Goal: Use online tool/utility: Utilize a website feature to perform a specific function

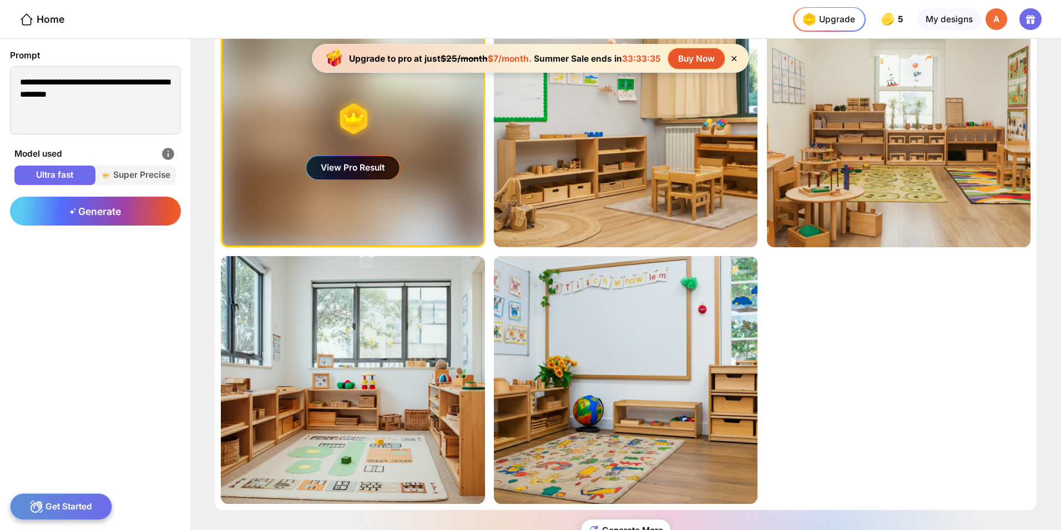
scroll to position [94, 0]
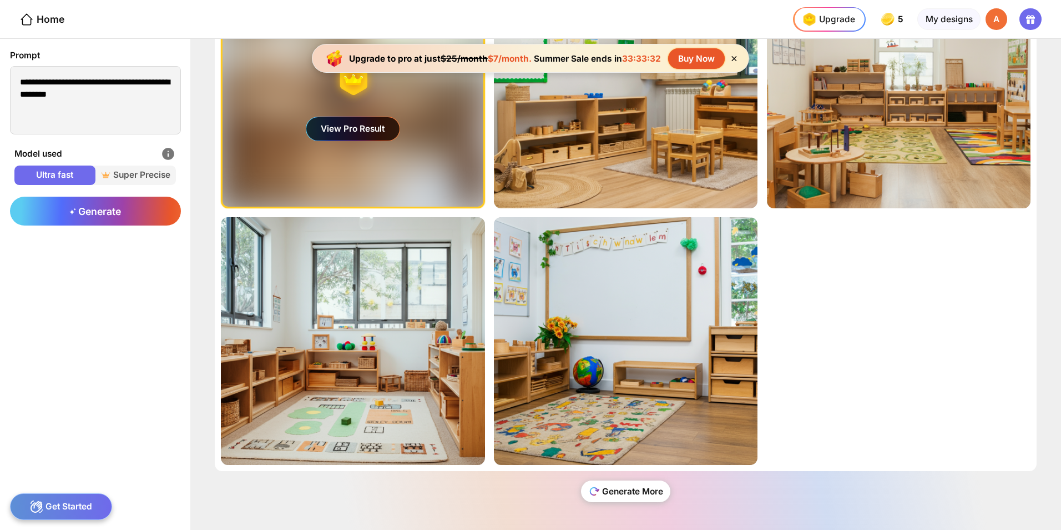
click at [273, 351] on div "Generate More" at bounding box center [626, 491] width 90 height 22
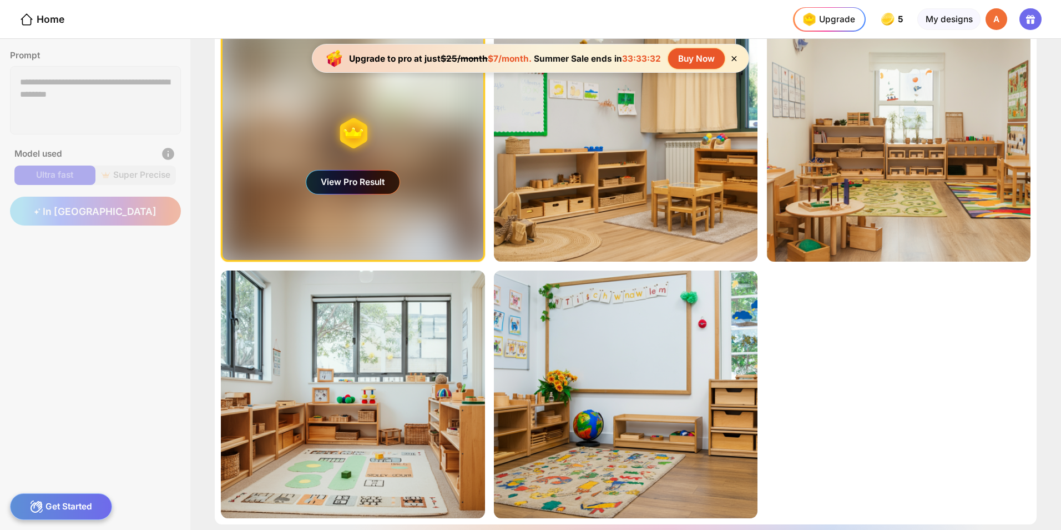
scroll to position [0, 0]
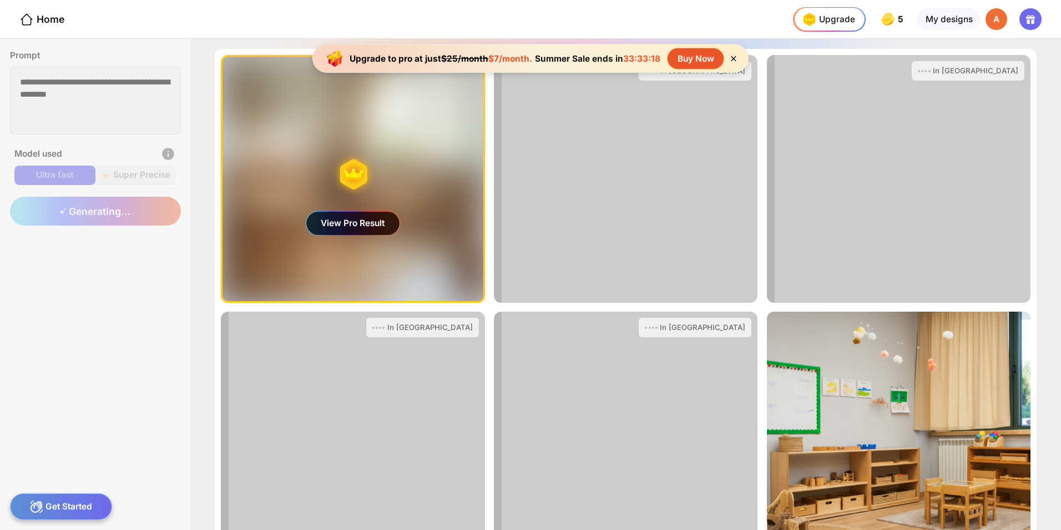
click at [273, 61] on icon at bounding box center [733, 58] width 9 height 9
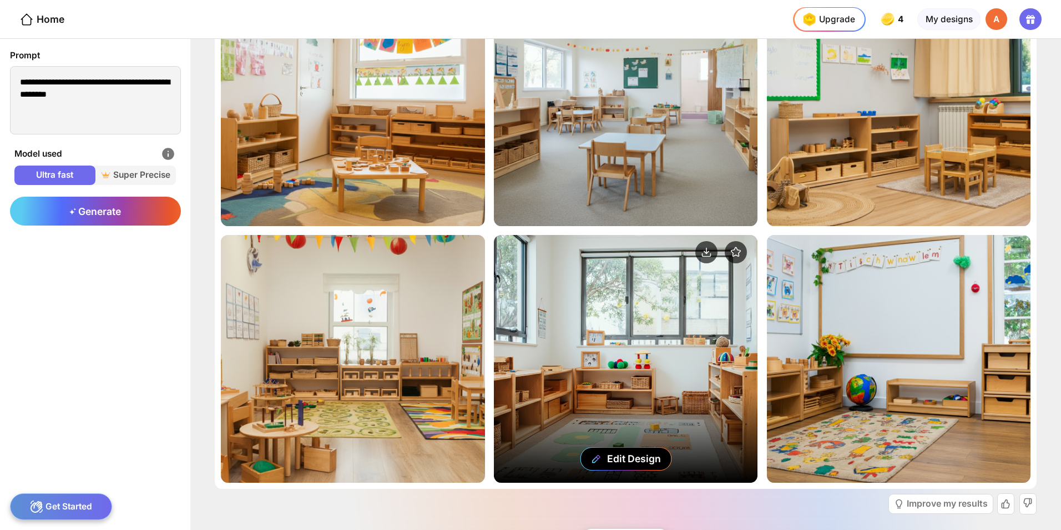
scroll to position [380, 0]
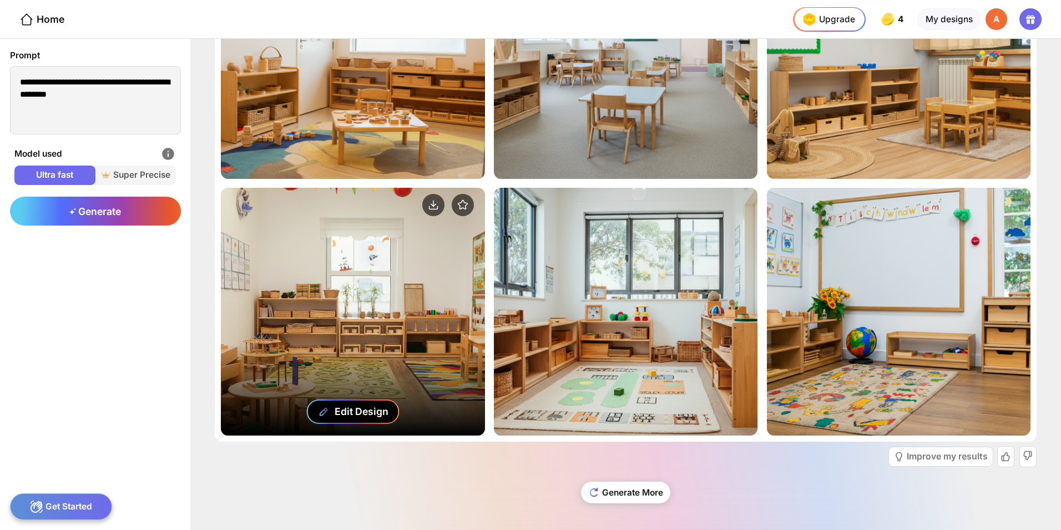
click at [273, 351] on div "Edit Design" at bounding box center [362, 411] width 54 height 12
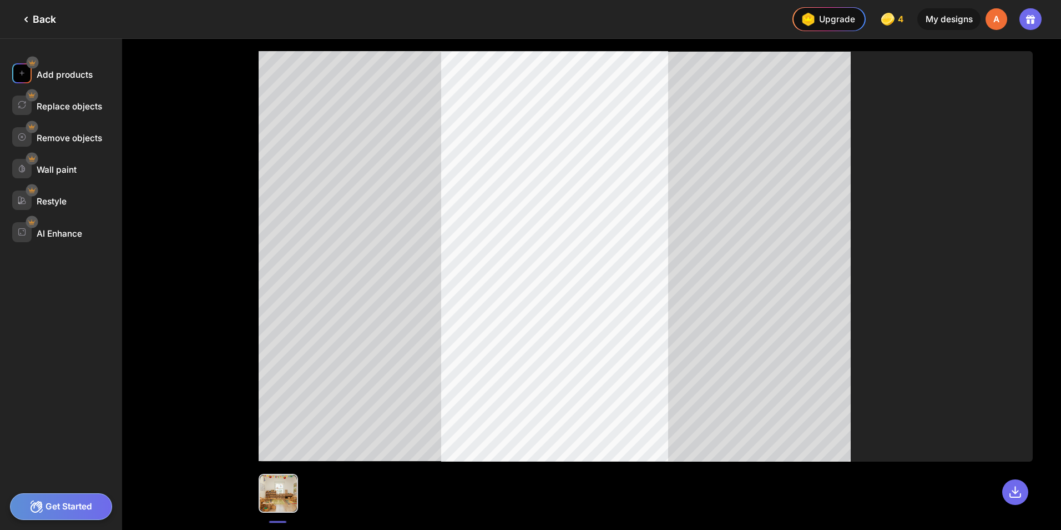
click at [60, 73] on div "Add products" at bounding box center [65, 74] width 56 height 11
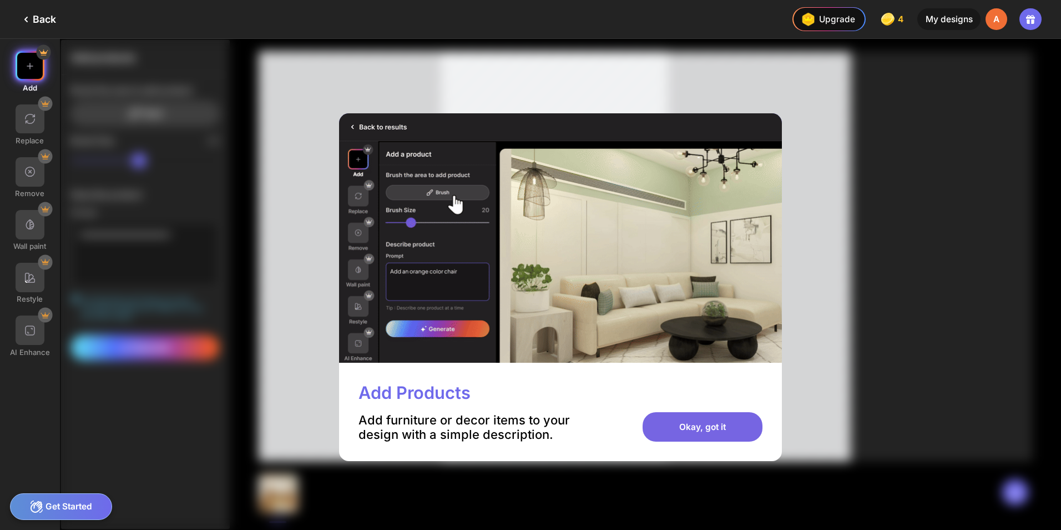
click at [273, 351] on div "Okay, got it" at bounding box center [703, 426] width 120 height 29
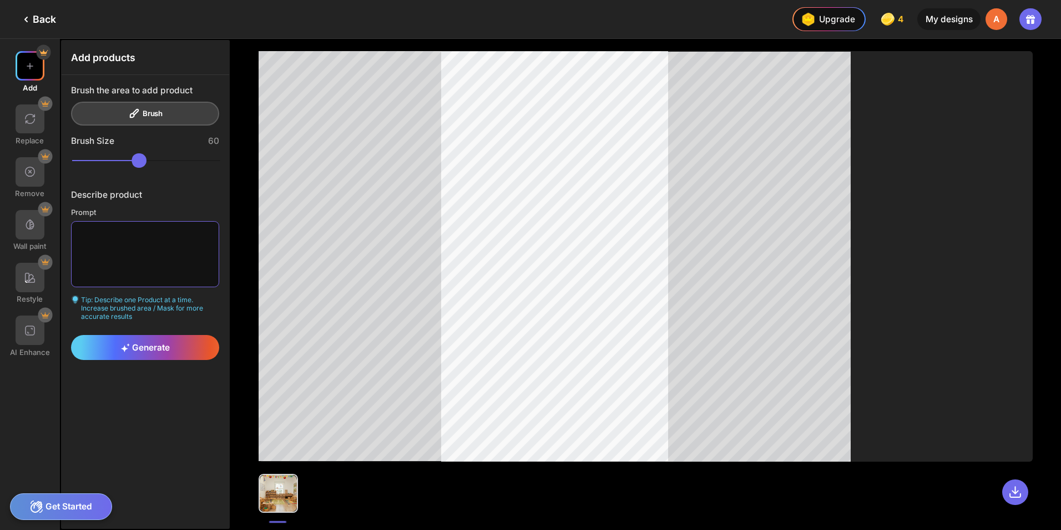
click at [130, 234] on textarea at bounding box center [145, 254] width 148 height 66
click at [165, 346] on span "Generate" at bounding box center [145, 347] width 49 height 11
click at [175, 340] on div "Generate" at bounding box center [145, 347] width 148 height 25
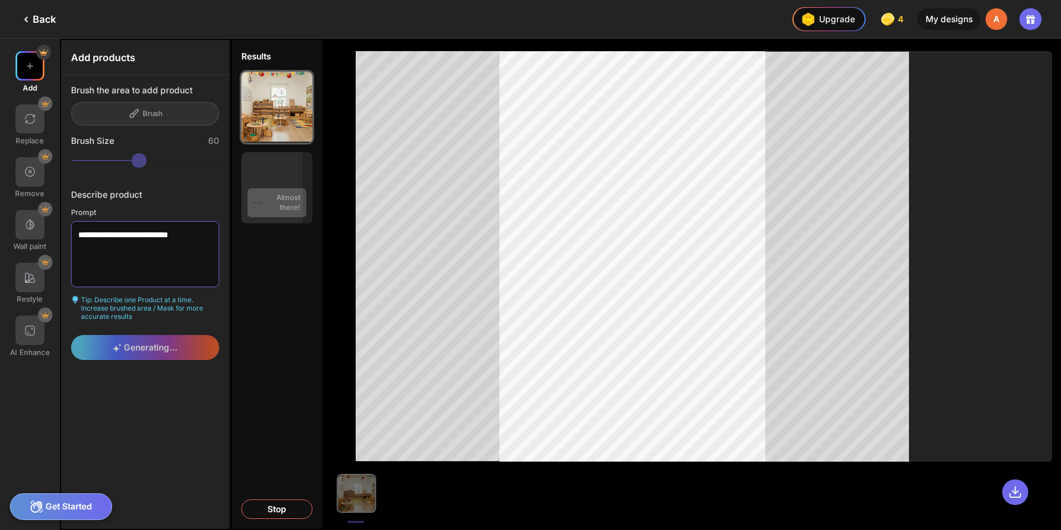
drag, startPoint x: 200, startPoint y: 236, endPoint x: 78, endPoint y: 234, distance: 121.6
click at [78, 234] on textarea "**********" at bounding box center [145, 254] width 148 height 66
type textarea "**********"
click at [172, 339] on div "Generating..." at bounding box center [145, 347] width 148 height 25
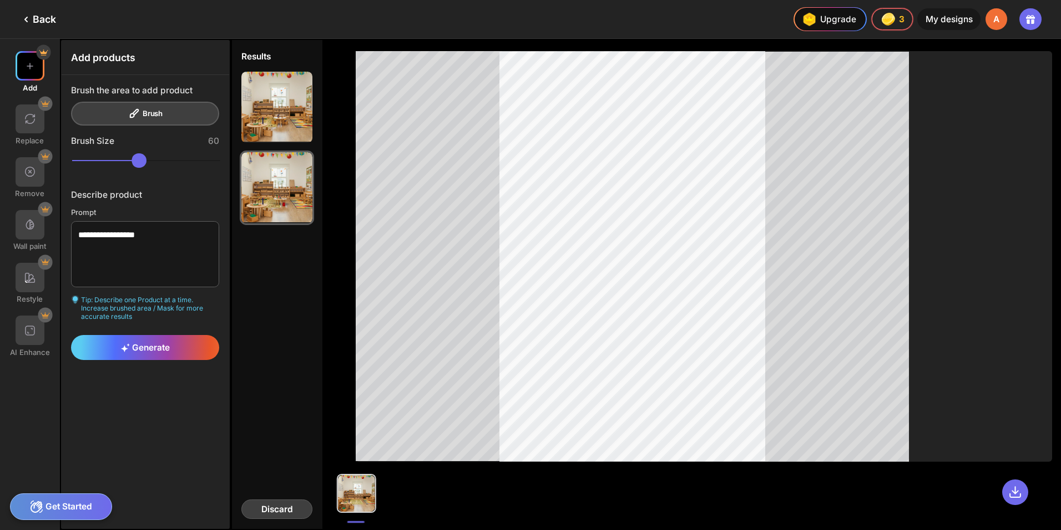
click at [273, 351] on div "Discard" at bounding box center [276, 508] width 71 height 19
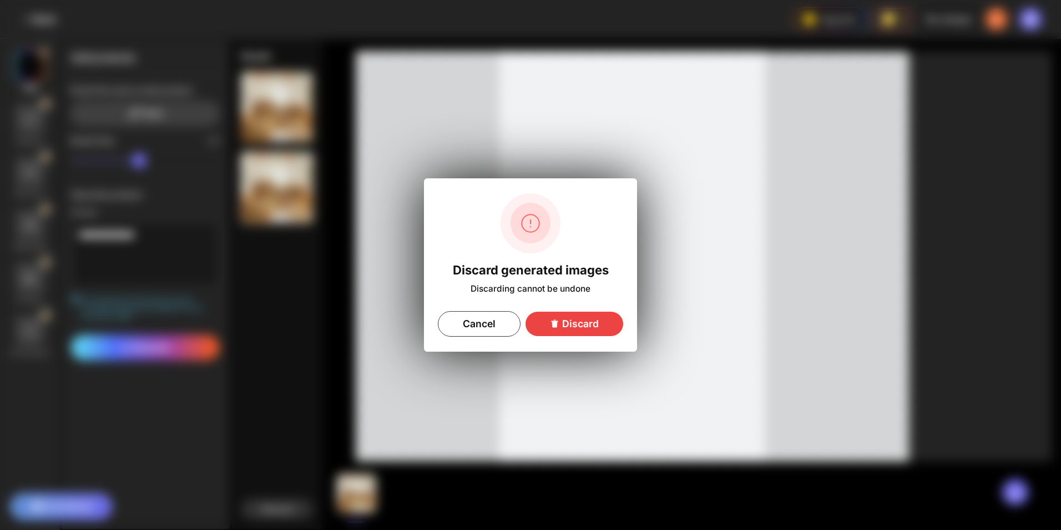
click at [273, 319] on div "Discard" at bounding box center [575, 323] width 98 height 24
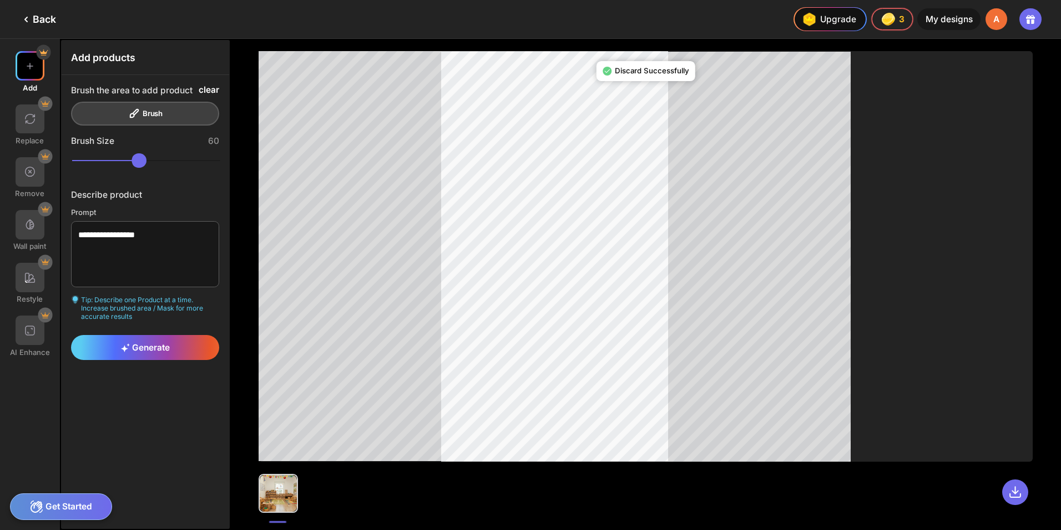
click at [211, 88] on div "clear" at bounding box center [209, 90] width 21 height 10
click at [23, 287] on div at bounding box center [30, 277] width 29 height 29
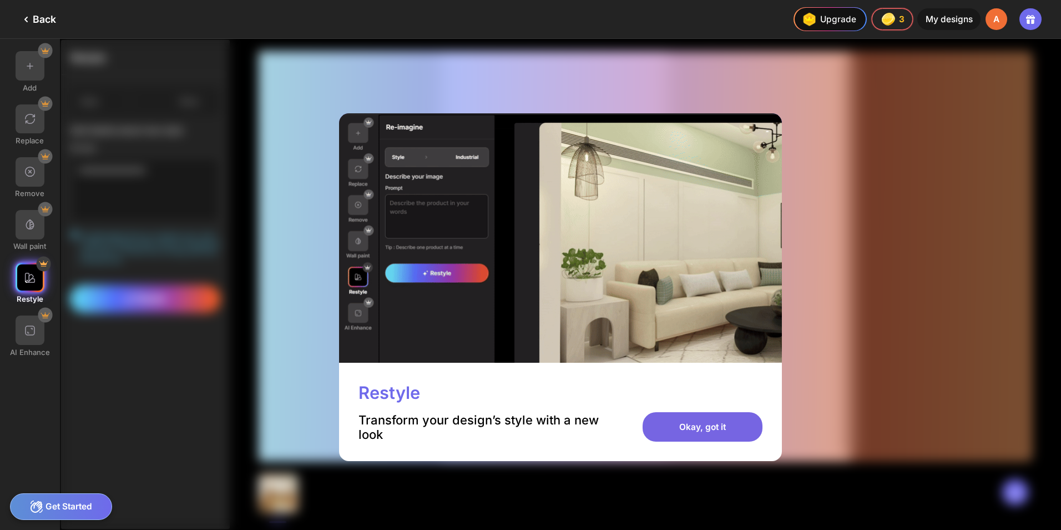
click at [273, 351] on div "Okay, got it" at bounding box center [703, 426] width 120 height 29
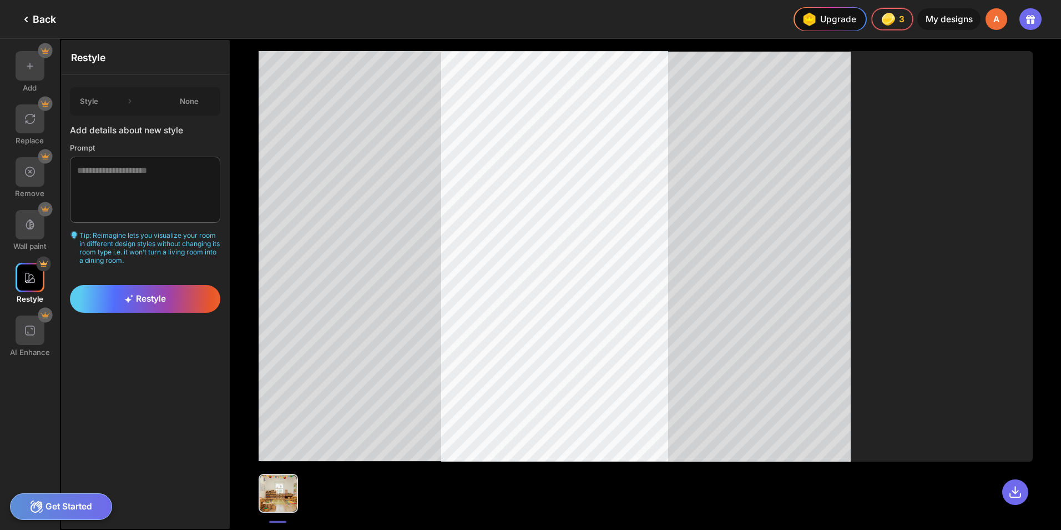
click at [31, 21] on icon at bounding box center [25, 19] width 13 height 13
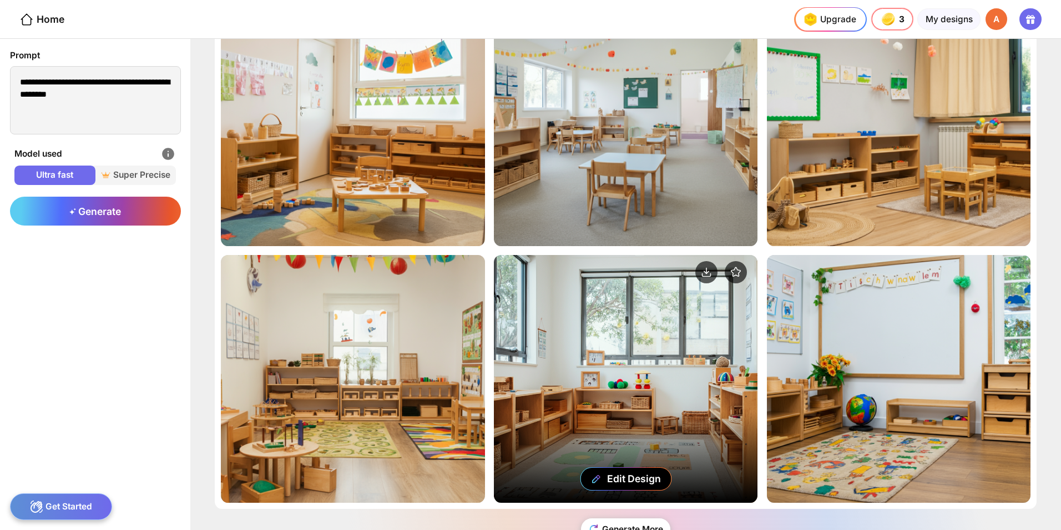
scroll to position [350, 0]
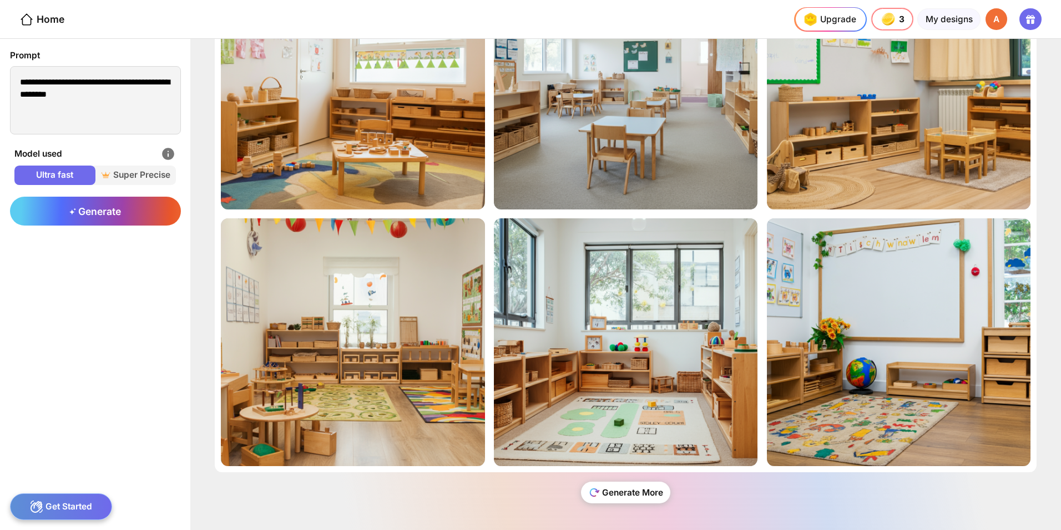
click at [273, 351] on div "Generate More" at bounding box center [626, 492] width 90 height 22
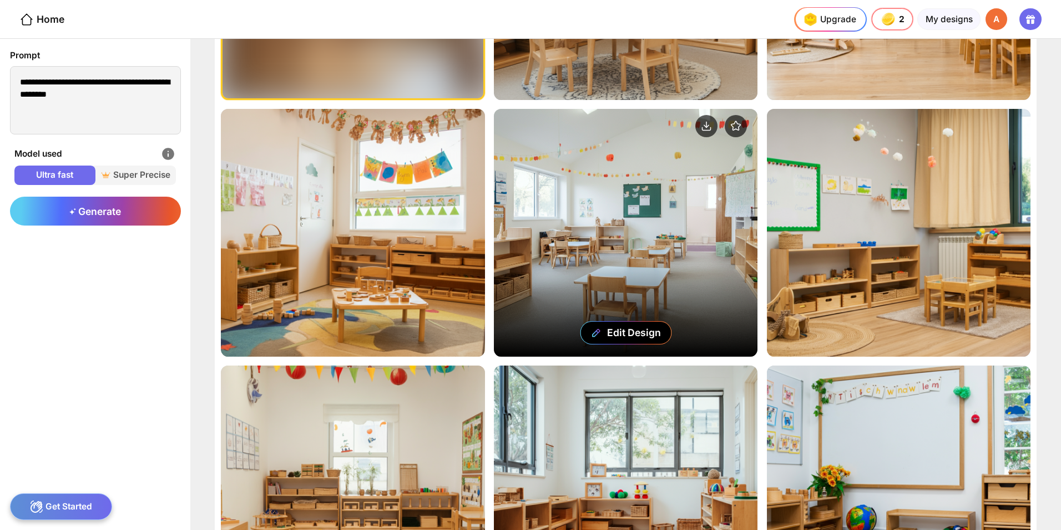
scroll to position [222, 0]
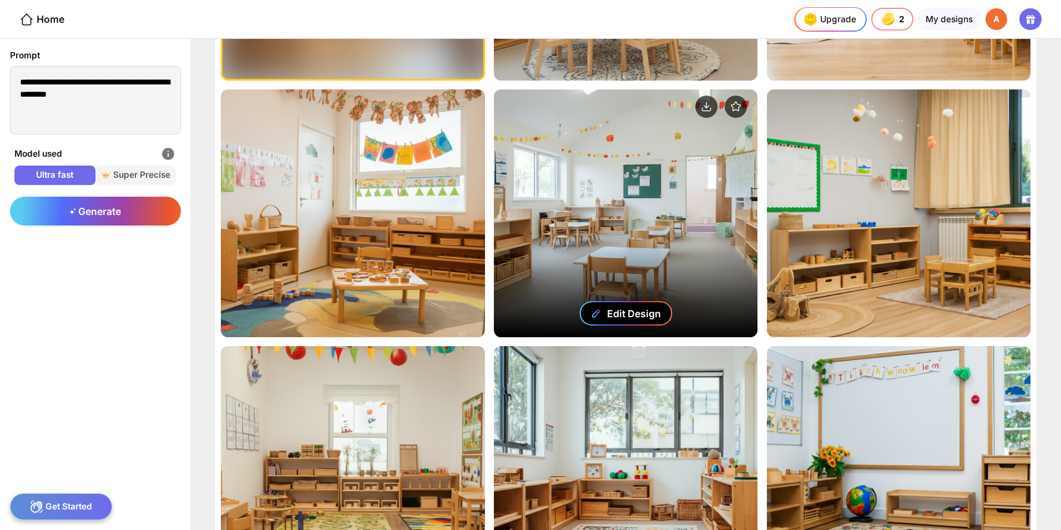
click at [273, 308] on div "Edit Design" at bounding box center [634, 314] width 54 height 12
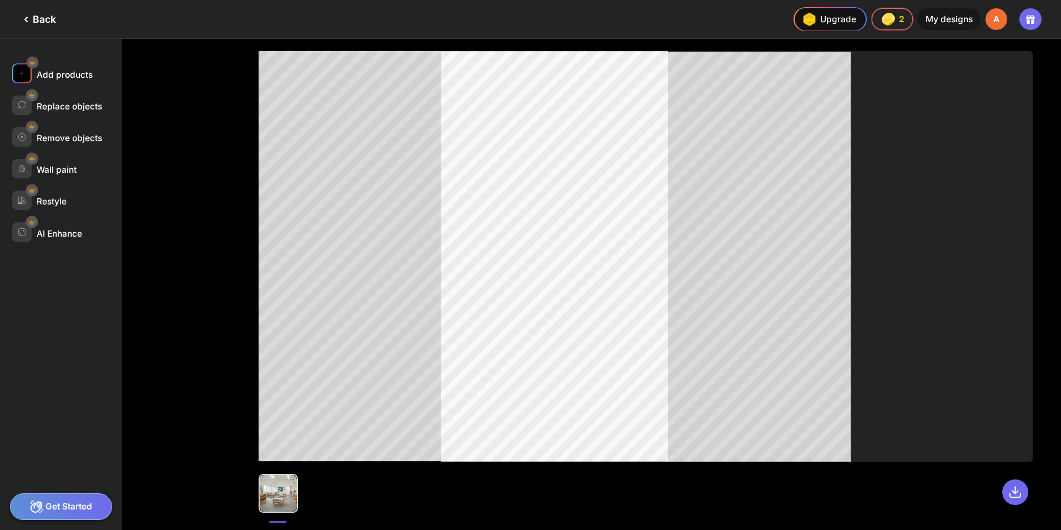
click at [48, 73] on div "Add products" at bounding box center [65, 74] width 56 height 11
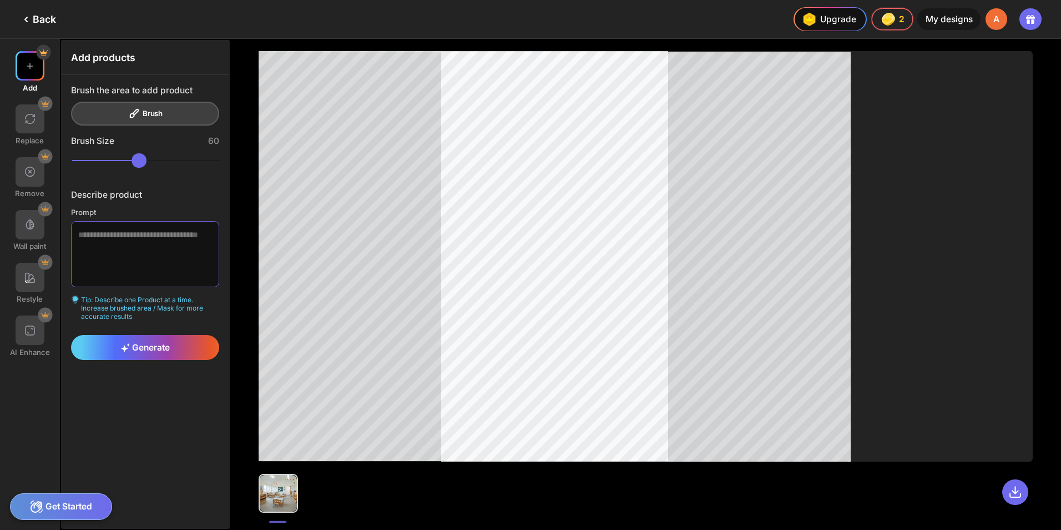
click at [139, 234] on textarea at bounding box center [145, 254] width 148 height 66
type textarea "*"
type textarea "**********"
click at [182, 348] on div "Generate" at bounding box center [145, 347] width 148 height 25
click at [180, 347] on div "Generate" at bounding box center [145, 347] width 148 height 25
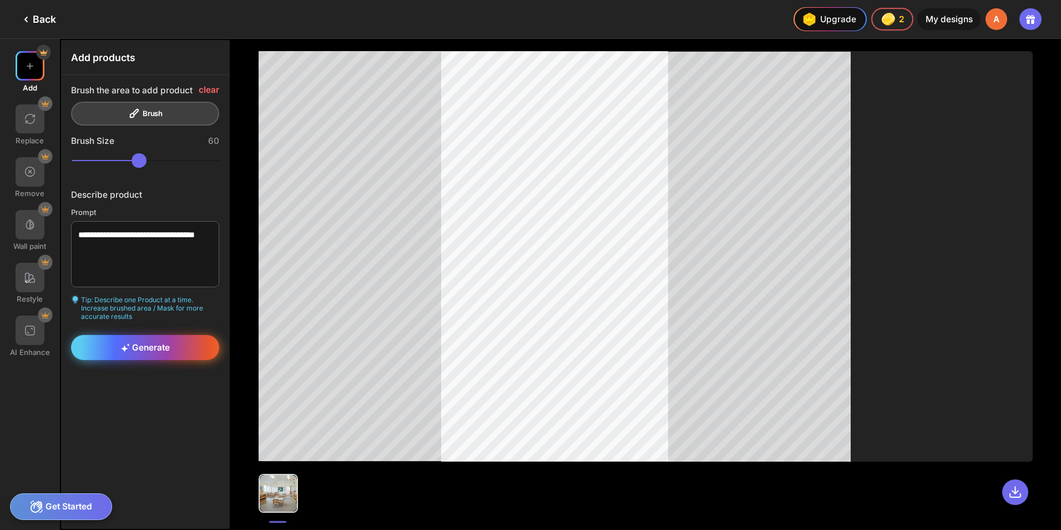
click at [121, 346] on icon at bounding box center [125, 347] width 9 height 9
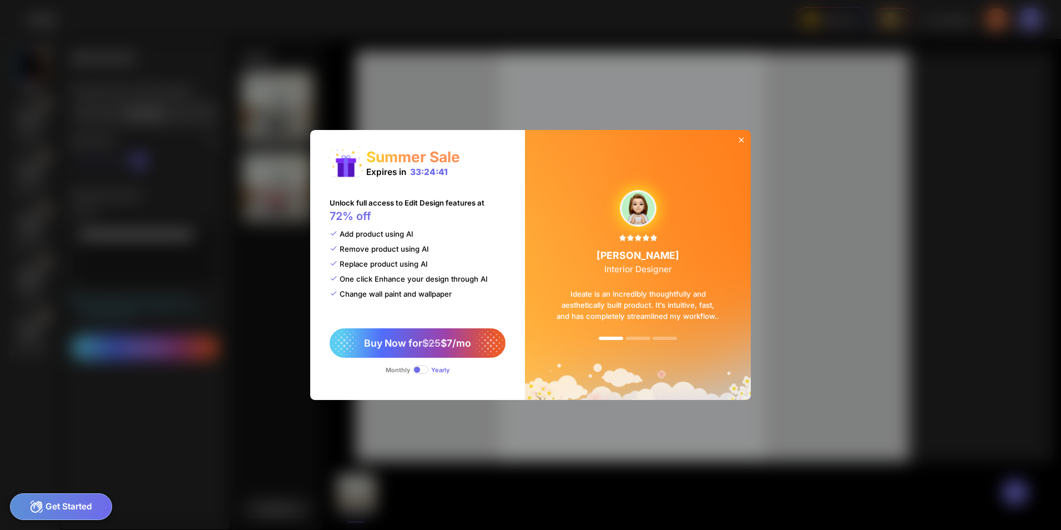
click at [273, 137] on icon at bounding box center [741, 139] width 9 height 9
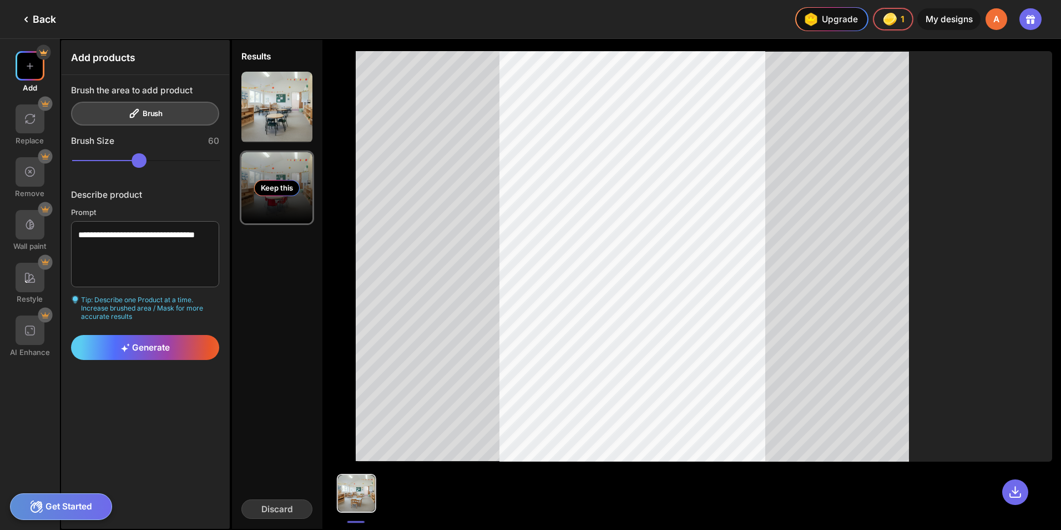
click at [271, 208] on div "Keep this" at bounding box center [276, 187] width 71 height 71
click at [273, 351] on div "Discard" at bounding box center [276, 508] width 71 height 19
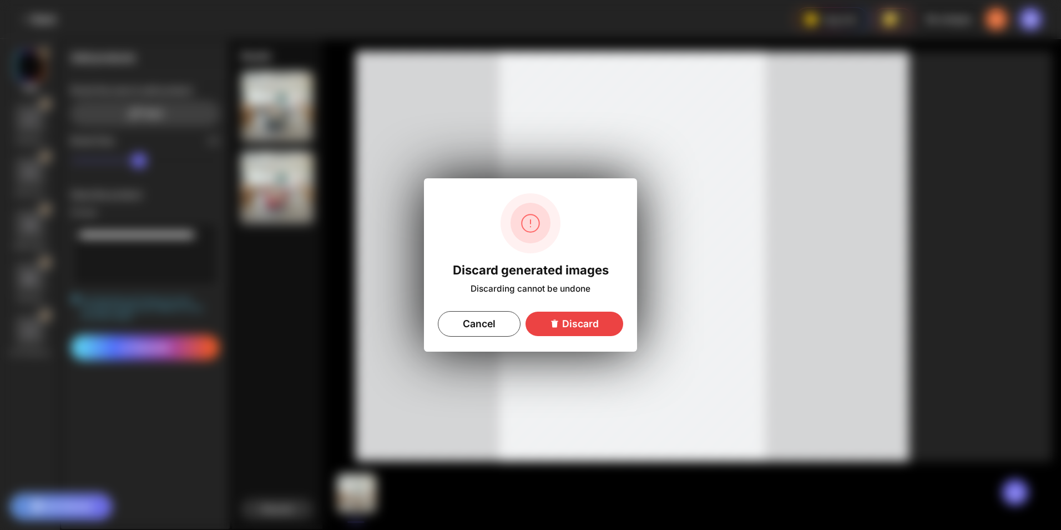
click at [273, 318] on div "Discard" at bounding box center [575, 323] width 98 height 24
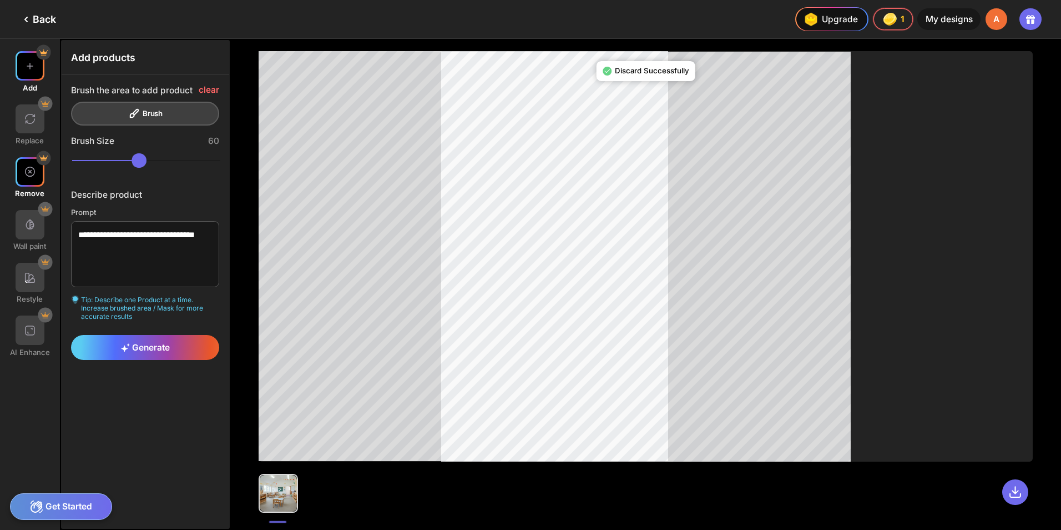
click at [13, 210] on div "Remove" at bounding box center [30, 230] width 60 height 41
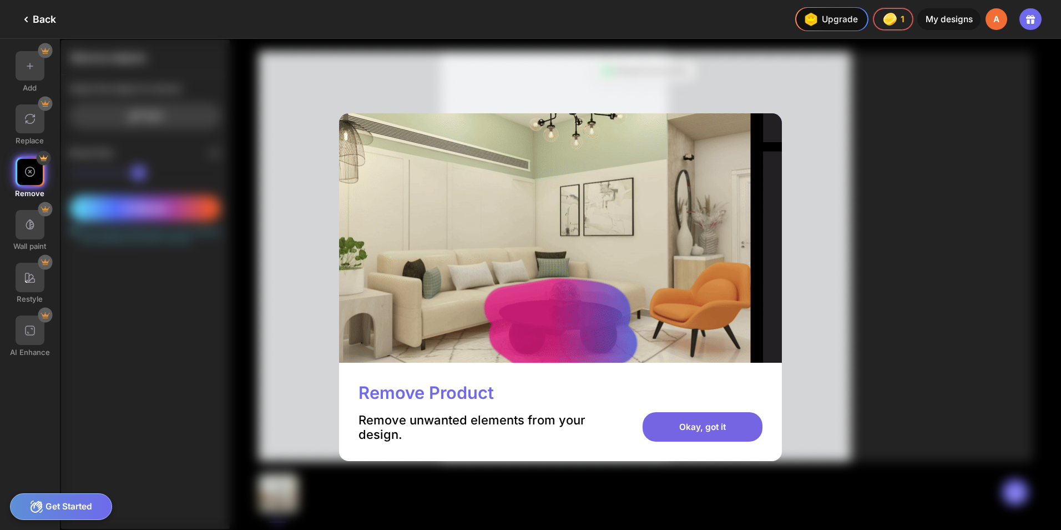
click at [273, 351] on div "Okay, got it" at bounding box center [703, 426] width 120 height 29
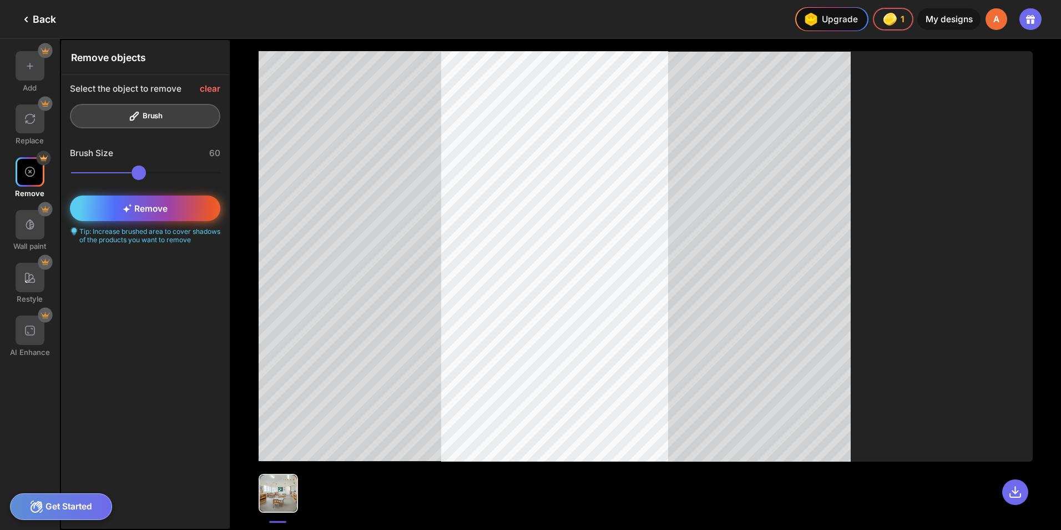
click at [178, 206] on div "Remove" at bounding box center [145, 207] width 150 height 25
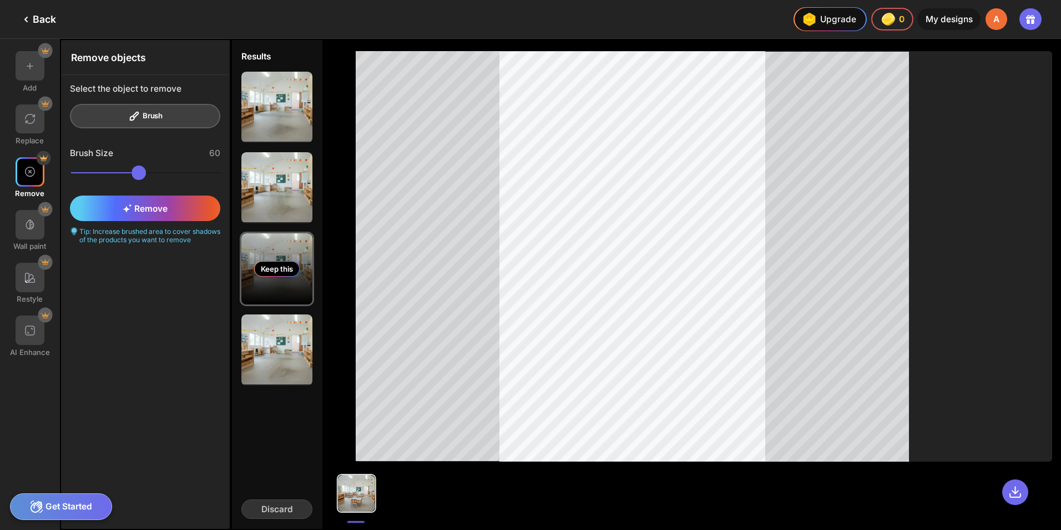
click at [273, 293] on div "Keep this" at bounding box center [276, 268] width 71 height 71
click at [273, 265] on div "Keep this" at bounding box center [277, 269] width 46 height 16
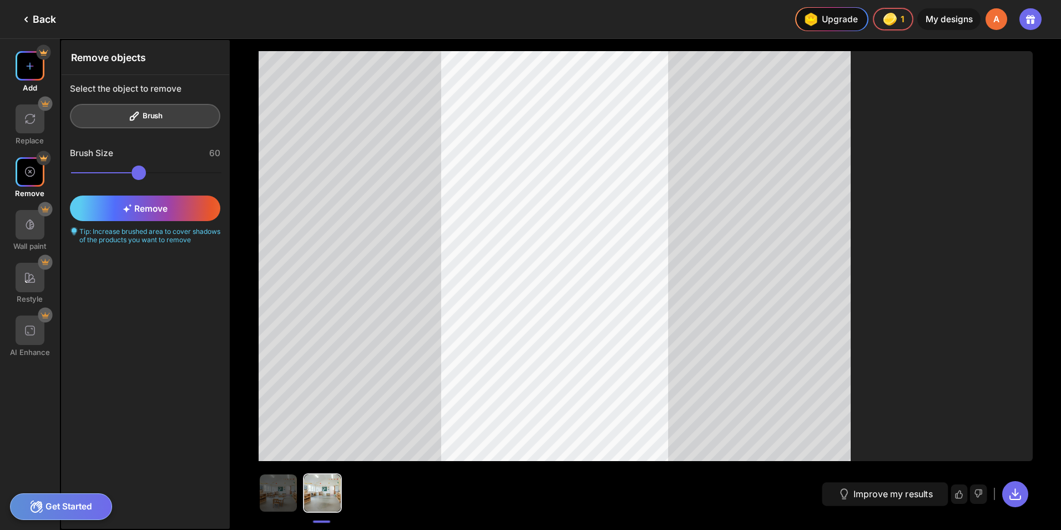
click at [31, 69] on img at bounding box center [30, 66] width 12 height 12
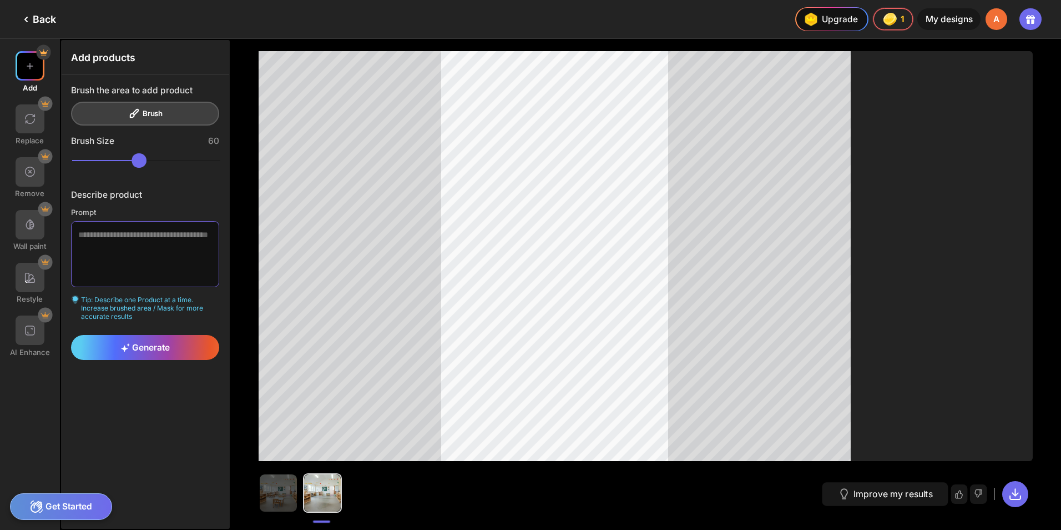
click at [140, 243] on textarea at bounding box center [145, 254] width 148 height 66
type textarea "**********"
click at [132, 344] on span "Generate" at bounding box center [145, 347] width 49 height 11
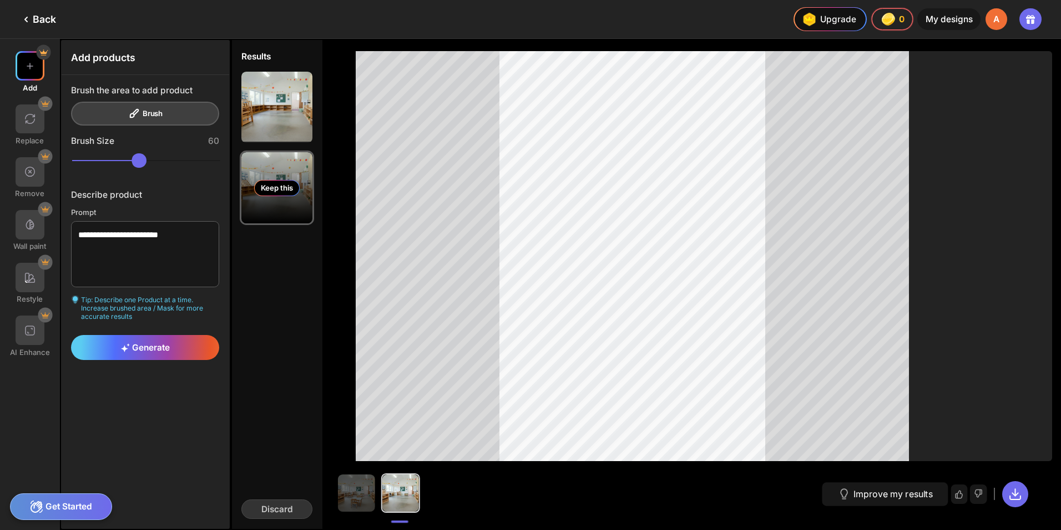
click at [273, 188] on div "Keep this" at bounding box center [277, 188] width 46 height 16
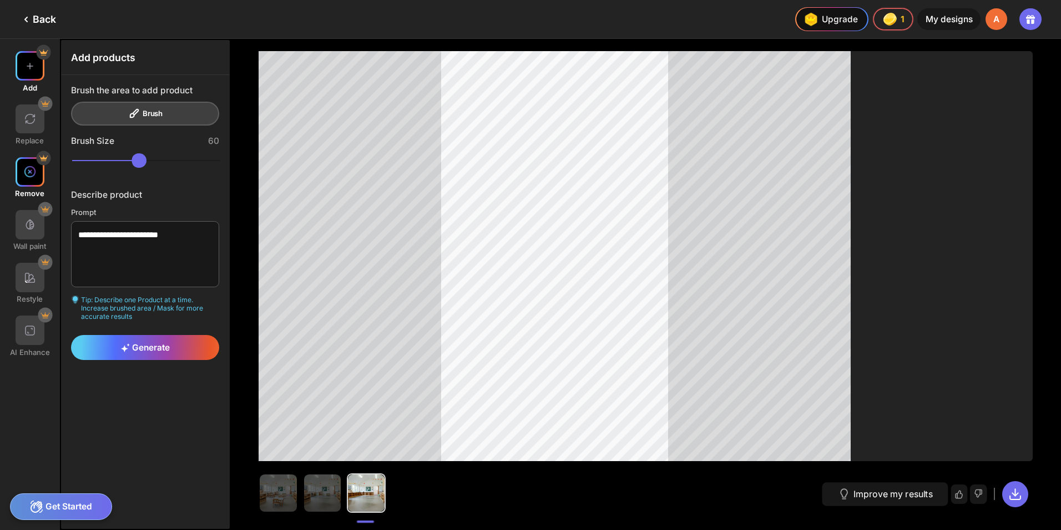
click at [27, 179] on div at bounding box center [30, 171] width 29 height 29
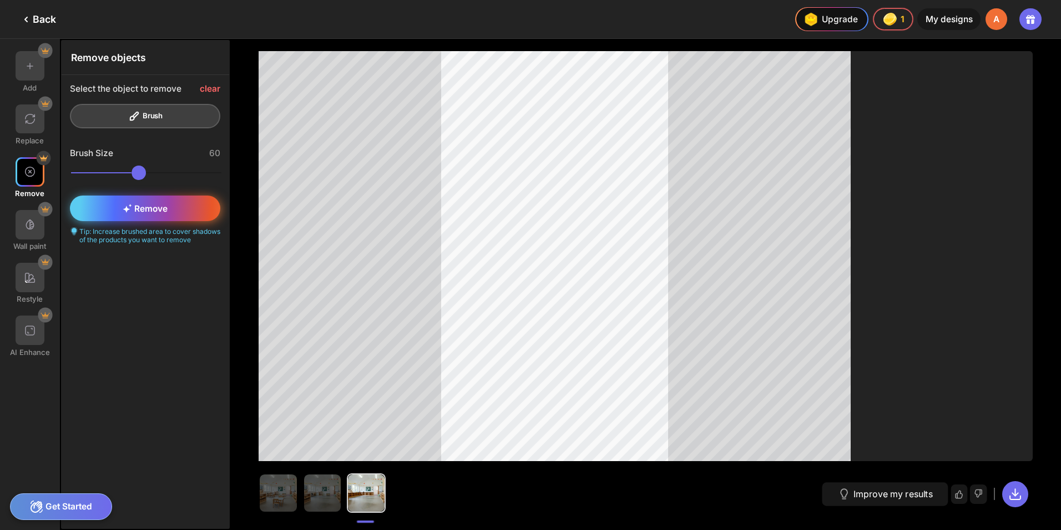
click at [148, 199] on div "Remove" at bounding box center [145, 207] width 150 height 25
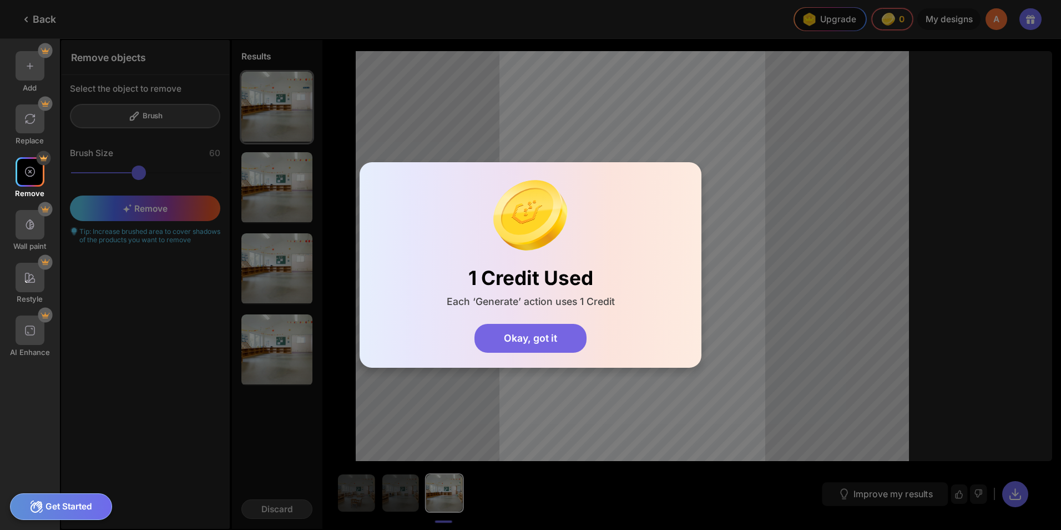
click at [273, 340] on div "Okay, got it" at bounding box center [531, 338] width 112 height 29
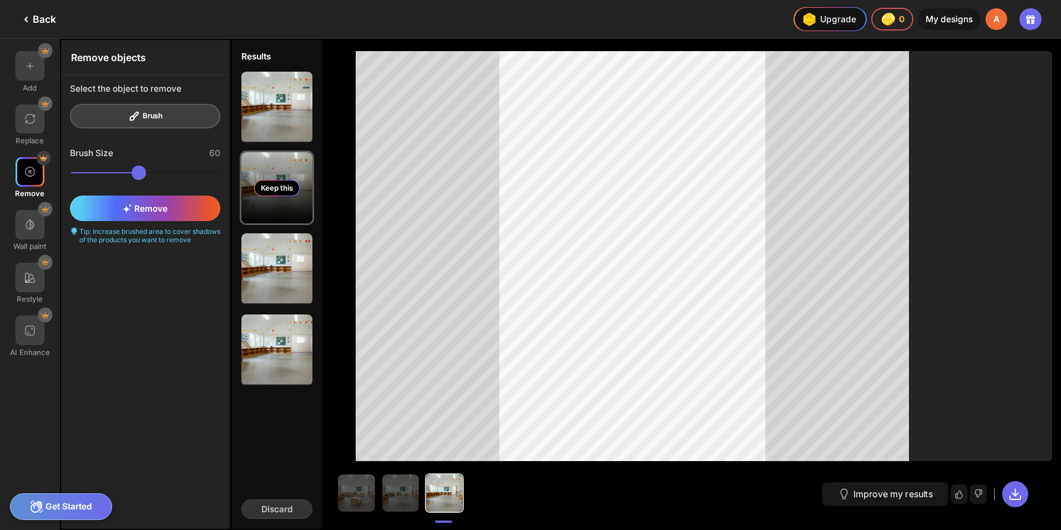
click at [255, 180] on div "Keep this" at bounding box center [276, 187] width 71 height 71
click at [264, 187] on div "Keep this" at bounding box center [277, 188] width 46 height 16
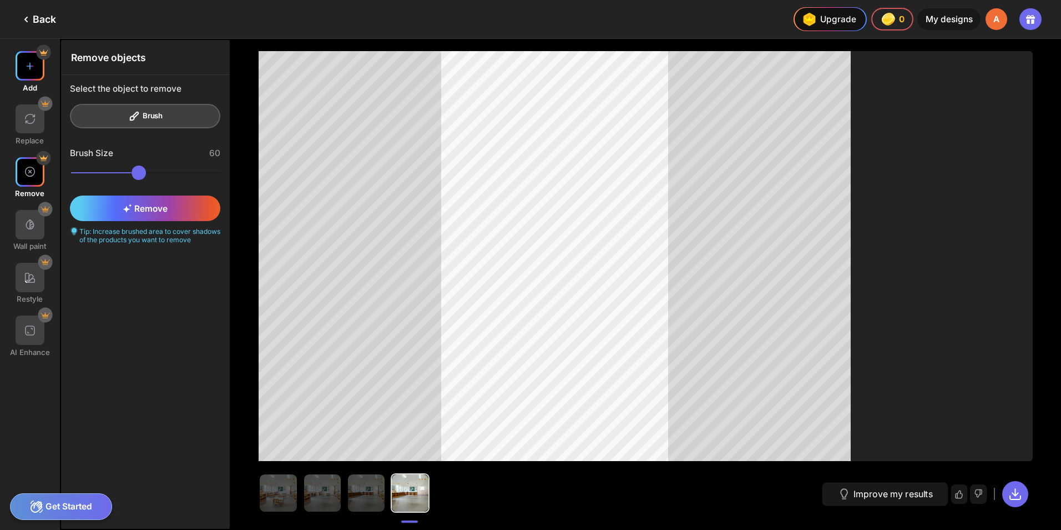
click at [21, 72] on div at bounding box center [30, 65] width 29 height 29
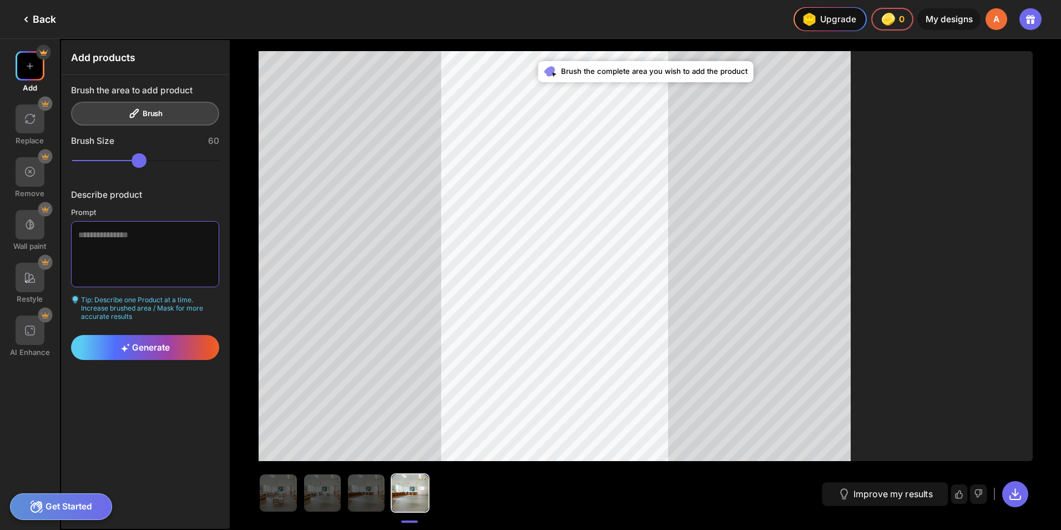
click at [130, 241] on textarea at bounding box center [145, 254] width 148 height 66
type textarea "****"
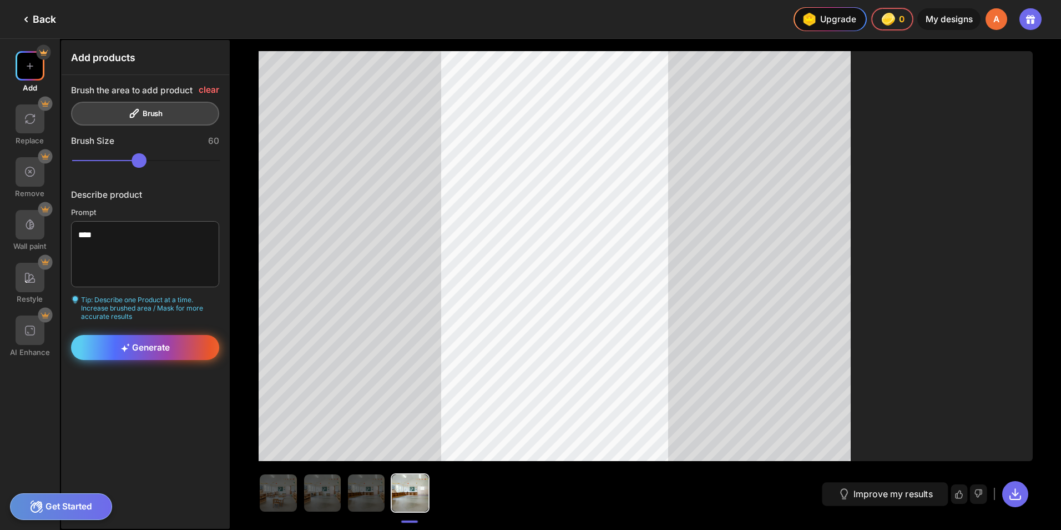
click at [163, 342] on span "Generate" at bounding box center [145, 347] width 49 height 11
click at [137, 342] on span "Generate" at bounding box center [145, 347] width 49 height 11
click at [129, 346] on icon at bounding box center [125, 347] width 9 height 9
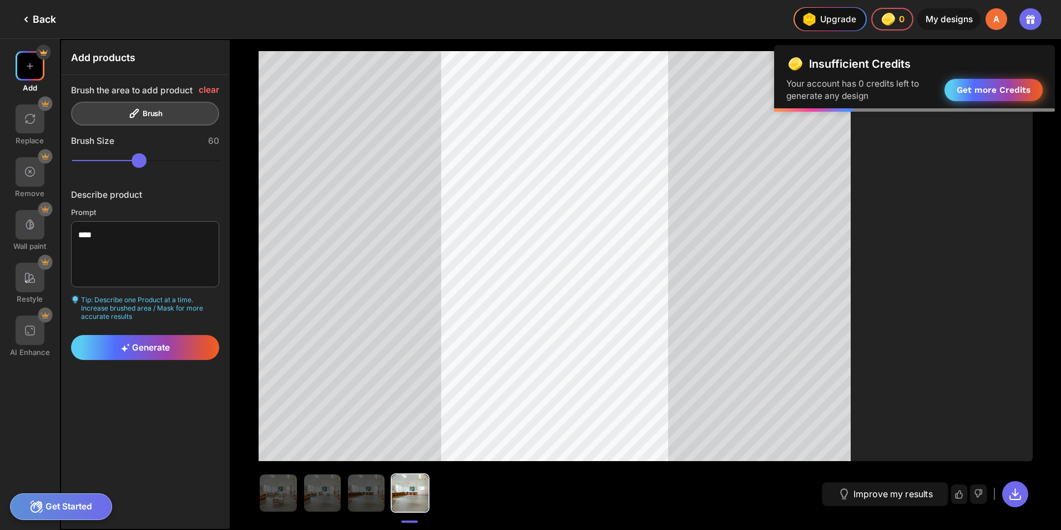
click at [273, 87] on div "Get more Credits" at bounding box center [994, 90] width 98 height 22
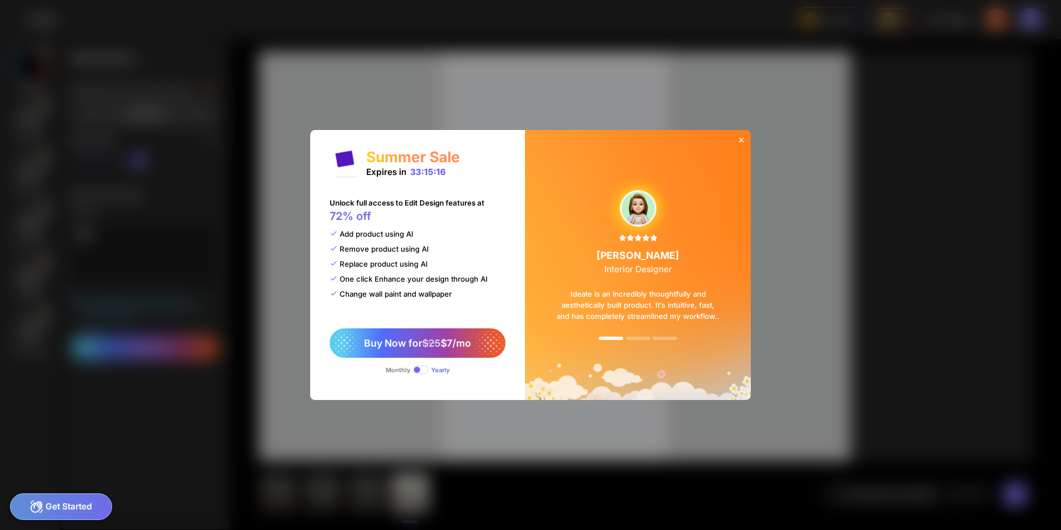
click at [273, 138] on icon at bounding box center [741, 139] width 5 height 5
